Goal: Information Seeking & Learning: Learn about a topic

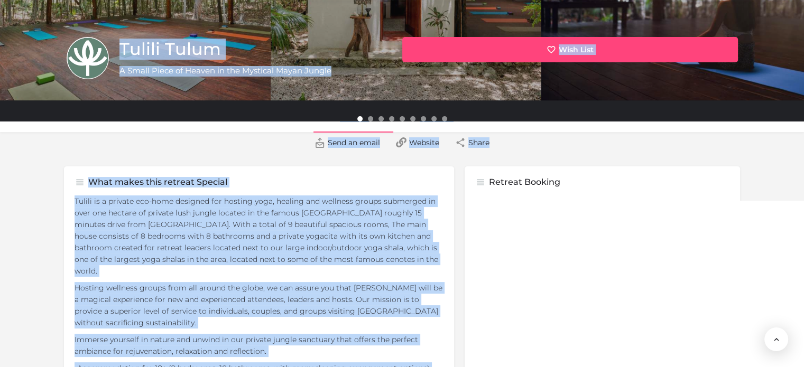
scroll to position [154, 0]
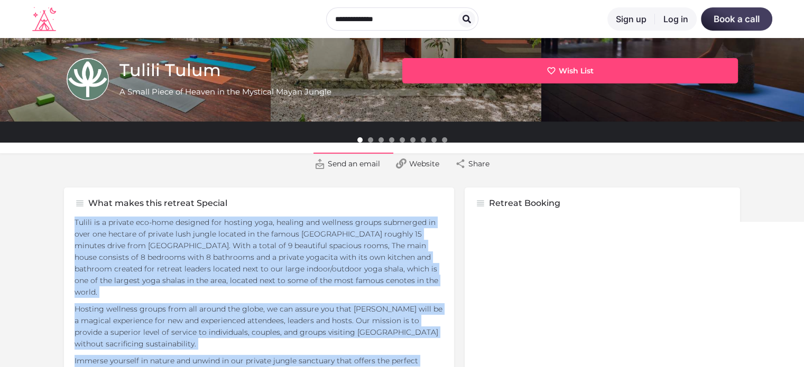
drag, startPoint x: 278, startPoint y: 239, endPoint x: 74, endPoint y: 216, distance: 204.9
click at [75, 216] on div "Tulili is a private eco-home designed for hosting yoga, healing and wellness gr…" at bounding box center [259, 366] width 369 height 315
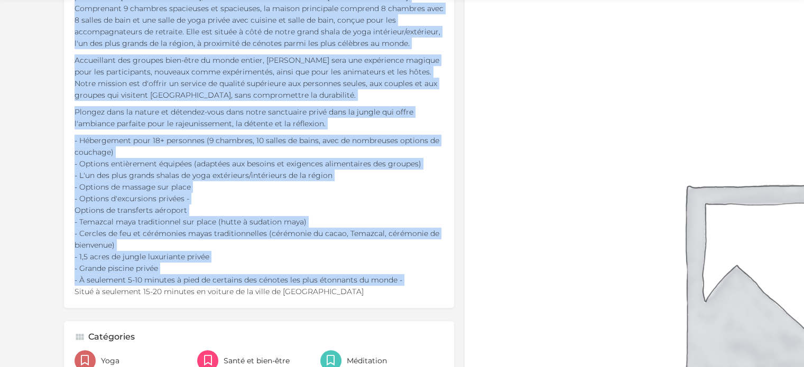
scroll to position [419, 0]
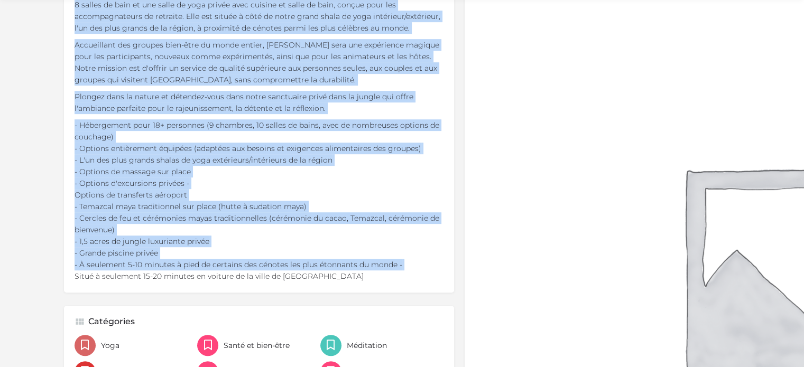
click at [389, 177] on p "- Hébergement pour 18+ personnes (9 chambres, 10 salles de bains, avec de nombr…" at bounding box center [259, 200] width 369 height 163
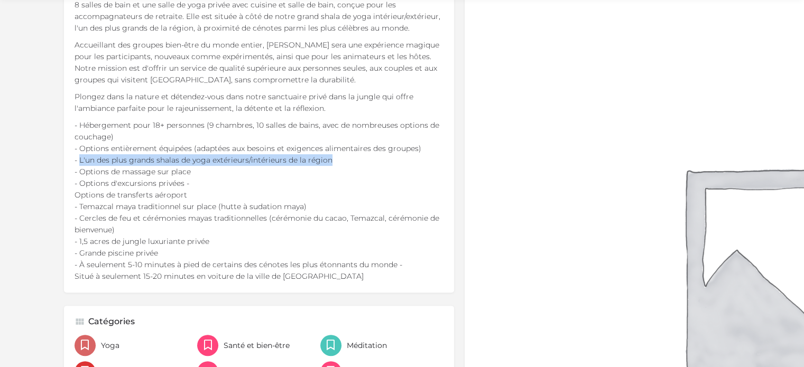
drag, startPoint x: 329, startPoint y: 158, endPoint x: 80, endPoint y: 164, distance: 249.1
click at [80, 164] on p "- Hébergement pour 18+ personnes (9 chambres, 10 salles de bains, avec de nombr…" at bounding box center [259, 200] width 369 height 163
copy font "L'un des plus grands shalas de yoga extérieurs/intérieurs de la région"
click at [192, 185] on p "- Hébergement pour 18+ personnes (9 chambres, 10 salles de bains, avec de nombr…" at bounding box center [259, 200] width 369 height 163
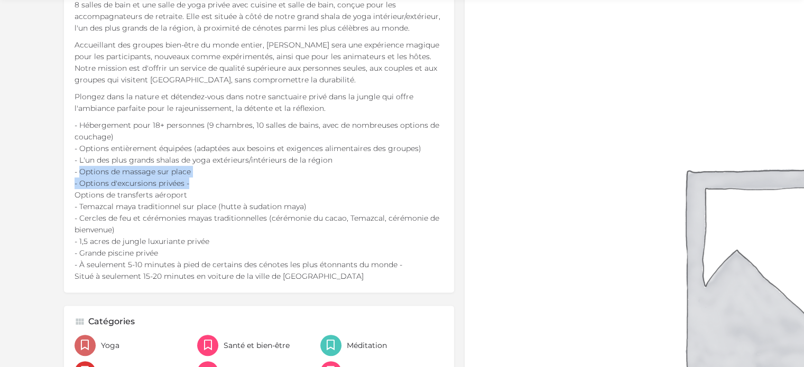
drag, startPoint x: 78, startPoint y: 170, endPoint x: 197, endPoint y: 181, distance: 118.9
click at [197, 181] on p "- Hébergement pour 18+ personnes (9 chambres, 10 salles de bains, avec de nombr…" at bounding box center [259, 200] width 369 height 163
copy p "Options de massage sur place - Options d'excursions privées -"
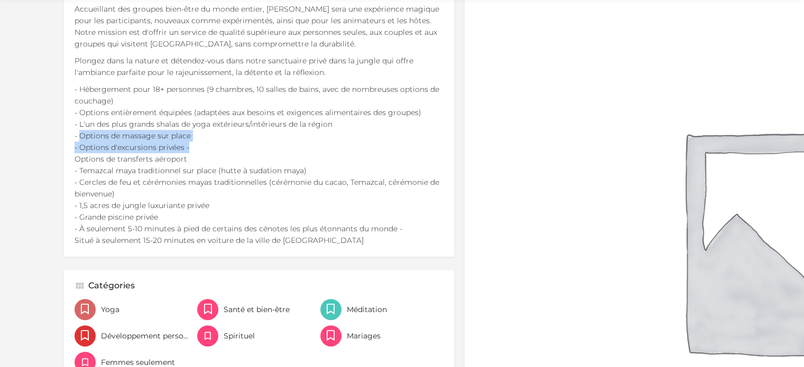
scroll to position [472, 0]
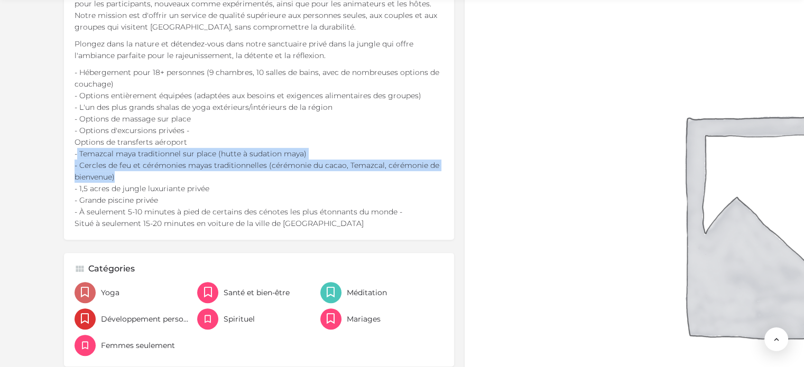
drag, startPoint x: 119, startPoint y: 177, endPoint x: 77, endPoint y: 154, distance: 47.8
click at [77, 154] on p "- Hébergement pour 18+ personnes (9 chambres, 10 salles de bains, avec de nombr…" at bounding box center [259, 148] width 369 height 163
copy p "Temazcal maya traditionnel sur place (hutte à sudation maya) - Cercles de feu e…"
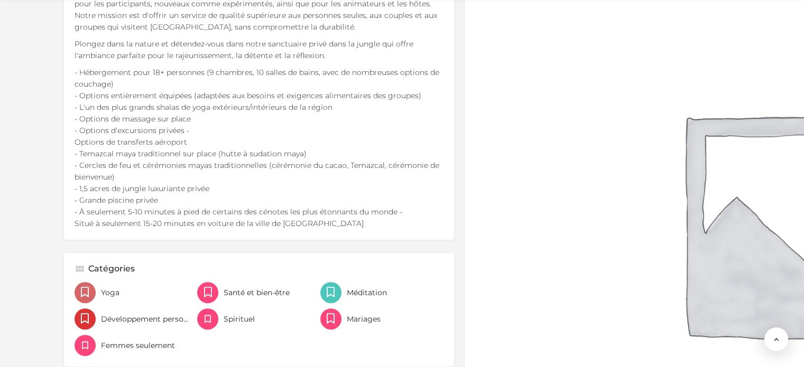
click at [158, 199] on p "- Hébergement pour 18+ personnes (9 chambres, 10 salles de bains, avec de nombr…" at bounding box center [259, 148] width 369 height 163
drag, startPoint x: 162, startPoint y: 199, endPoint x: 78, endPoint y: 196, distance: 83.6
click at [78, 196] on p "- Hébergement pour 18+ personnes (9 chambres, 10 salles de bains, avec de nombr…" at bounding box center [259, 148] width 369 height 163
copy font "Grande piscine privée"
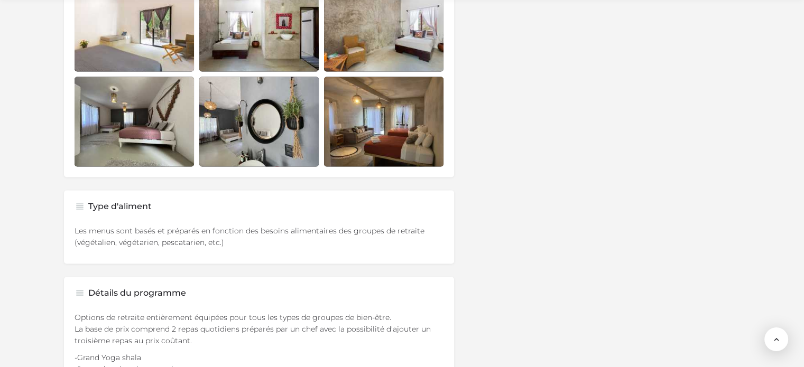
scroll to position [2110, 0]
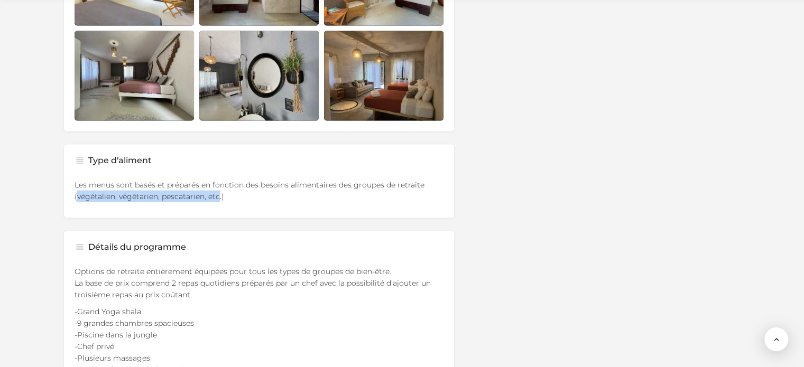
drag, startPoint x: 217, startPoint y: 195, endPoint x: 77, endPoint y: 197, distance: 140.6
click at [77, 197] on font "Les menus sont basés et préparés en fonction des besoins alimentaires des group…" at bounding box center [250, 190] width 350 height 21
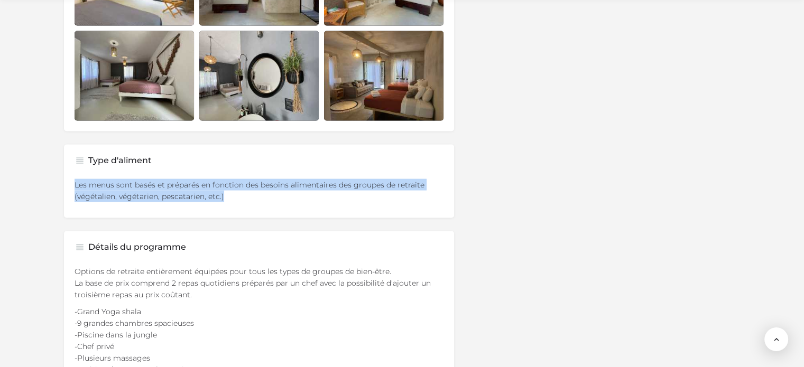
drag, startPoint x: 74, startPoint y: 183, endPoint x: 356, endPoint y: 200, distance: 282.8
click at [356, 200] on p "Les menus sont basés et préparés en fonction des besoins alimentaires des group…" at bounding box center [259, 190] width 369 height 23
copy font "Les menus sont basés et préparés en fonction des besoins alimentaires des group…"
click at [282, 198] on p "Les menus sont basés et préparés en fonction des besoins alimentaires des group…" at bounding box center [259, 190] width 369 height 23
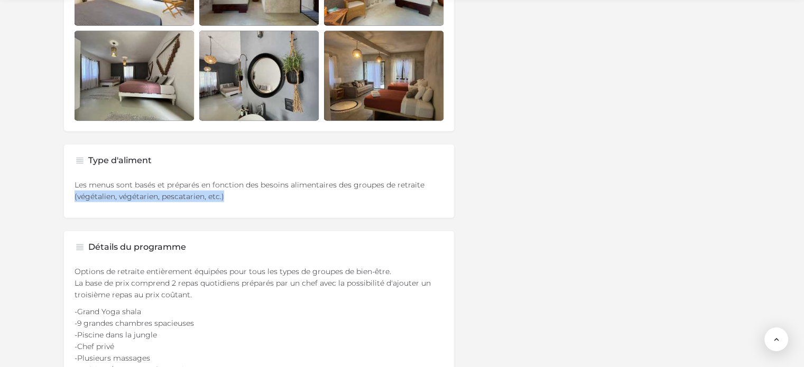
drag, startPoint x: 230, startPoint y: 196, endPoint x: 69, endPoint y: 193, distance: 160.7
click at [69, 193] on div "Type d'aliment Les menus sont basés et préparés en fonction des besoins aliment…" at bounding box center [259, 181] width 390 height 73
copy font "(végétalien, végétarien, pescatarien, etc.)"
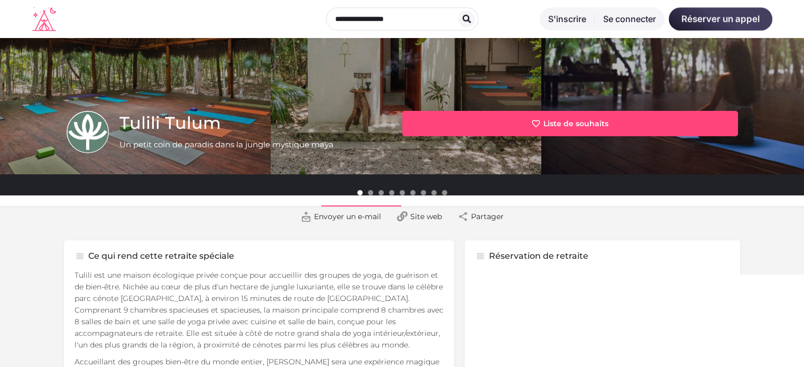
scroll to position [0, 0]
